Goal: Transaction & Acquisition: Purchase product/service

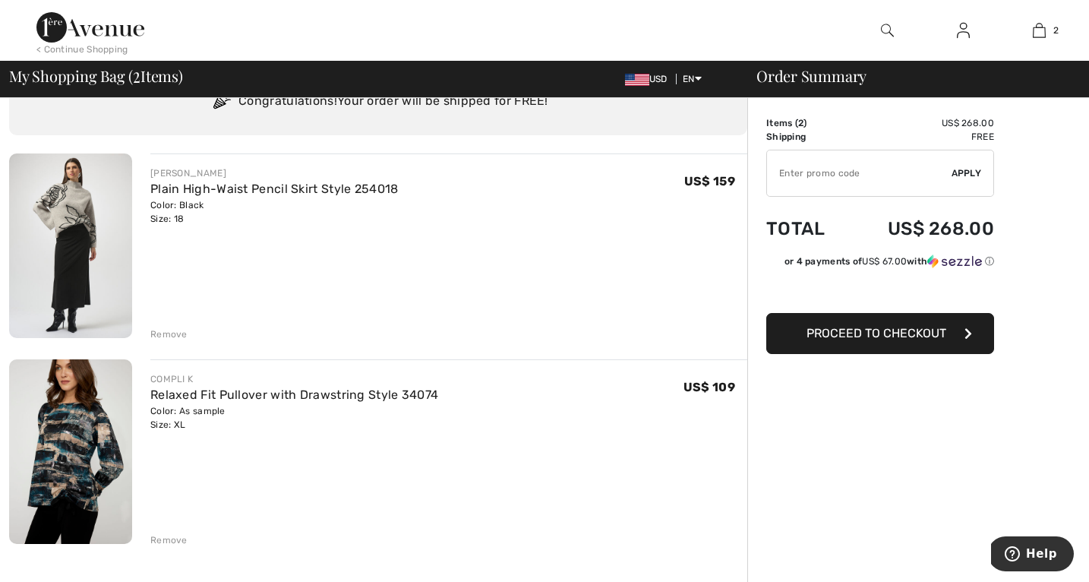
scroll to position [71, 0]
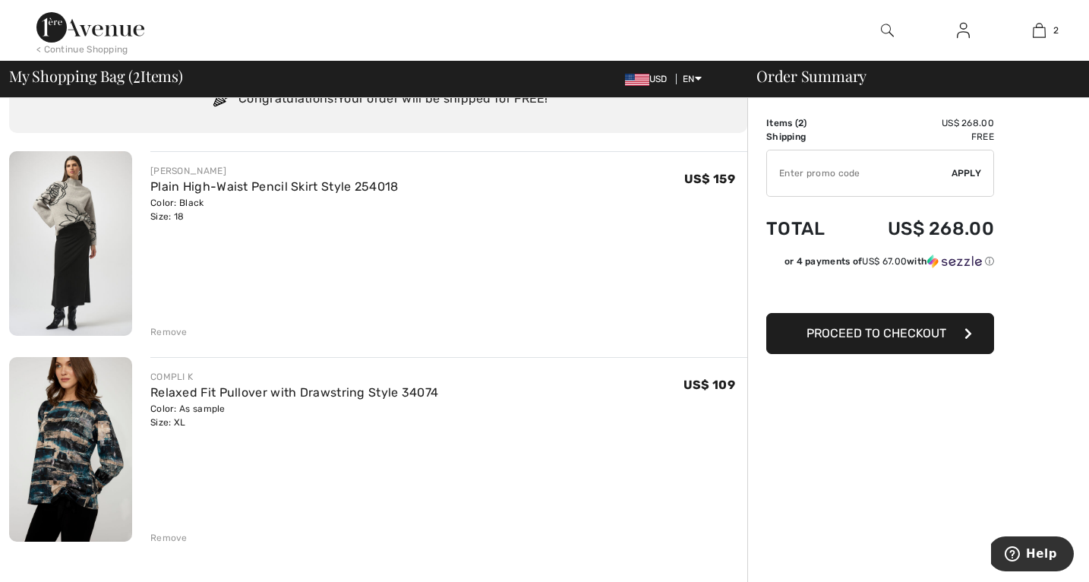
click at [77, 261] on img at bounding box center [70, 243] width 123 height 185
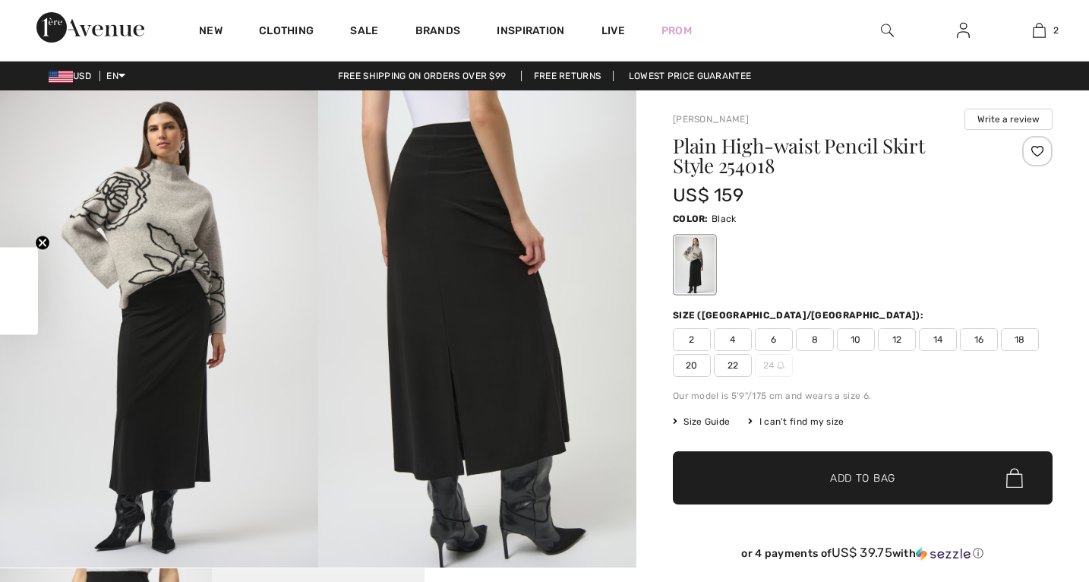
checkbox input "true"
click at [984, 338] on span "16" at bounding box center [979, 339] width 38 height 23
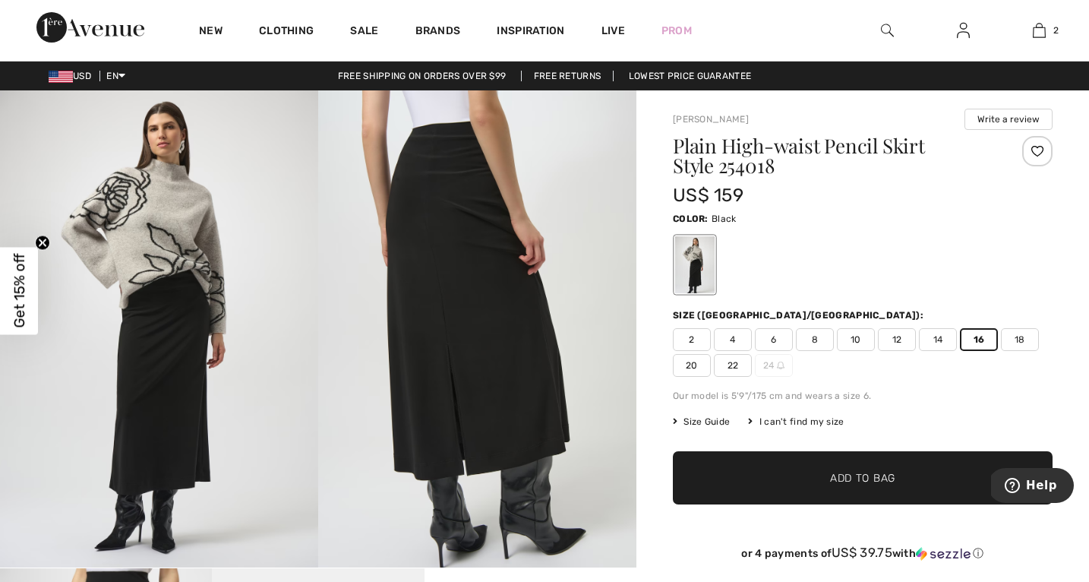
click at [909, 467] on span "✔ Added to Bag Add to Bag" at bounding box center [863, 477] width 380 height 53
